Goal: Information Seeking & Learning: Learn about a topic

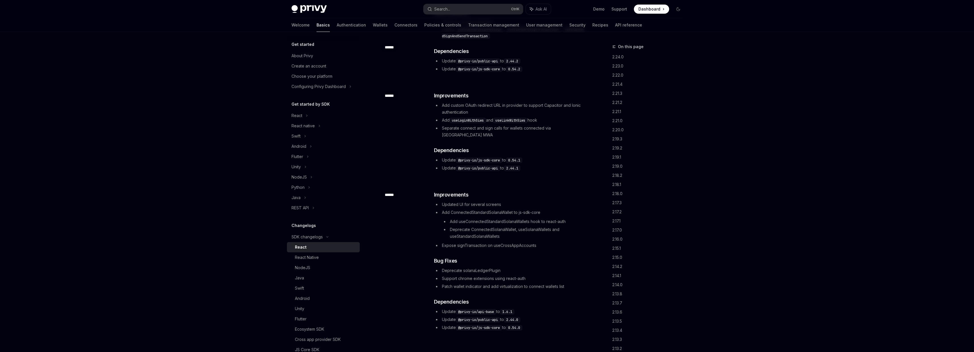
scroll to position [102, 0]
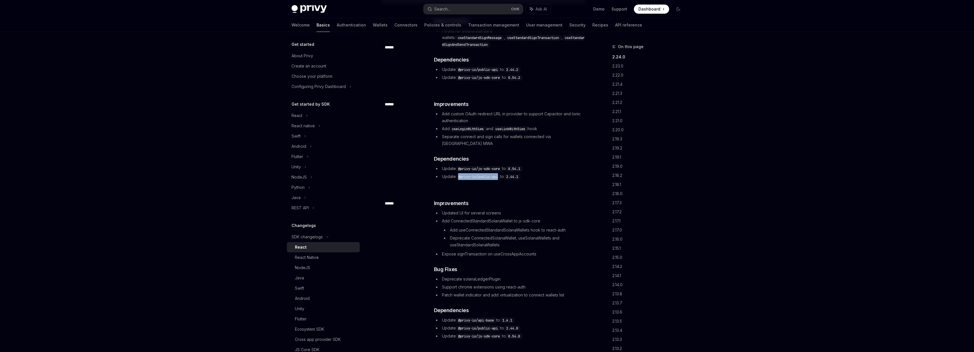
drag, startPoint x: 500, startPoint y: 164, endPoint x: 457, endPoint y: 162, distance: 43.6
click at [457, 174] on code "@privy-io/public-api" at bounding box center [478, 177] width 44 height 6
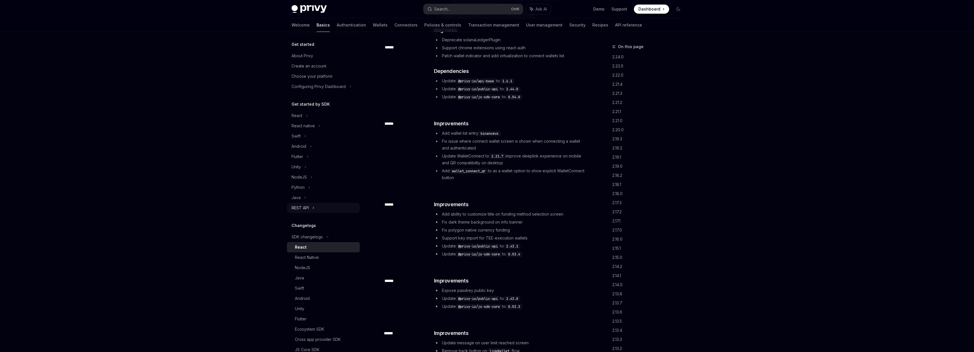
scroll to position [307, 0]
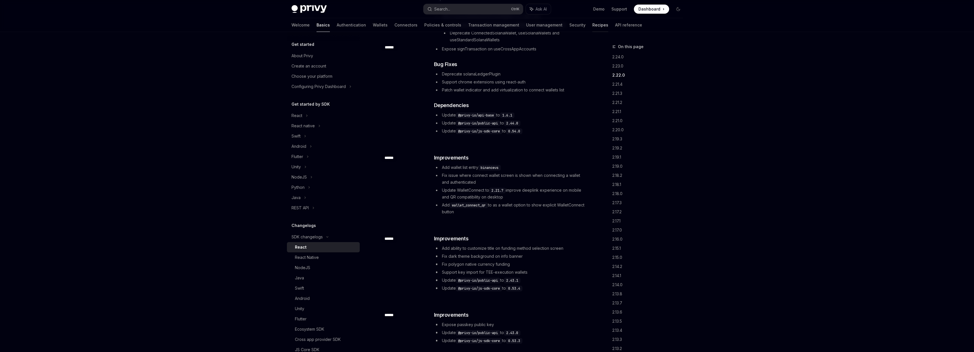
click at [593, 24] on link "Recipes" at bounding box center [601, 25] width 16 height 14
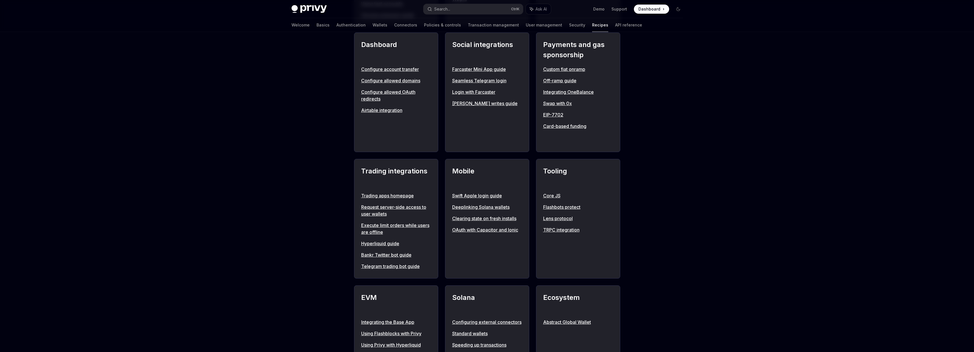
scroll to position [376, 0]
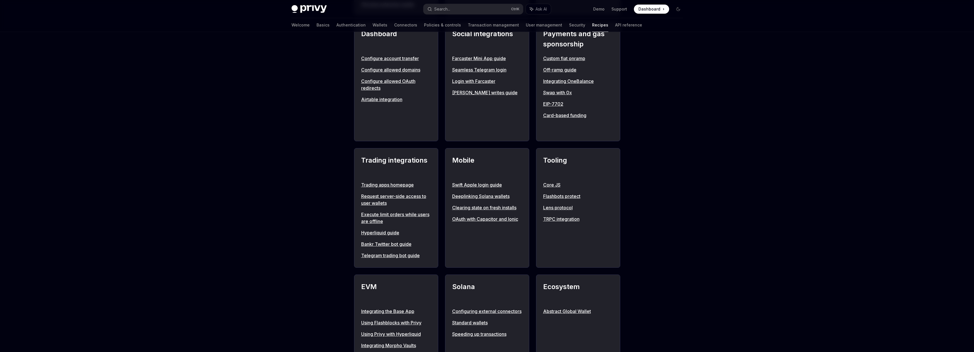
click at [723, 201] on div "**********" at bounding box center [487, 97] width 974 height 882
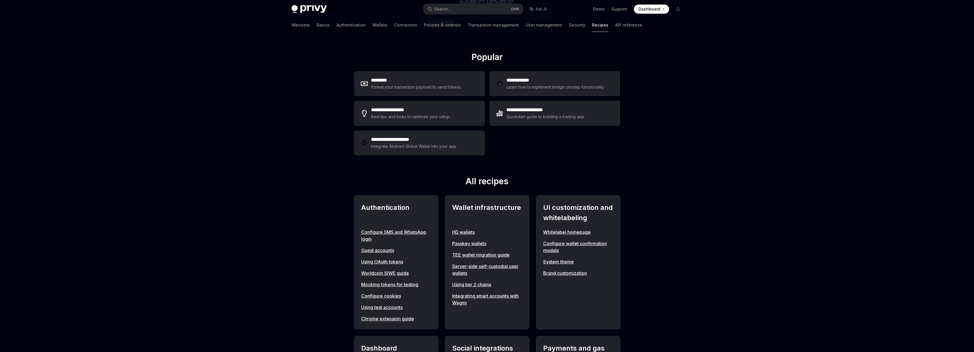
scroll to position [50, 0]
